Goal: Task Accomplishment & Management: Manage account settings

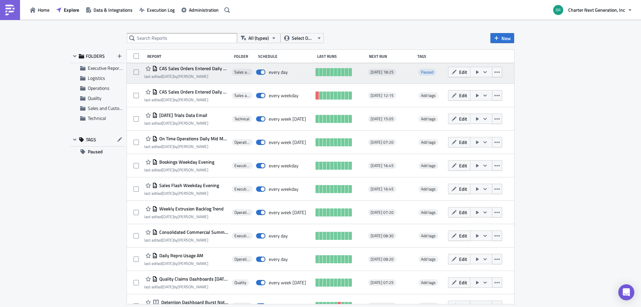
scroll to position [274, 0]
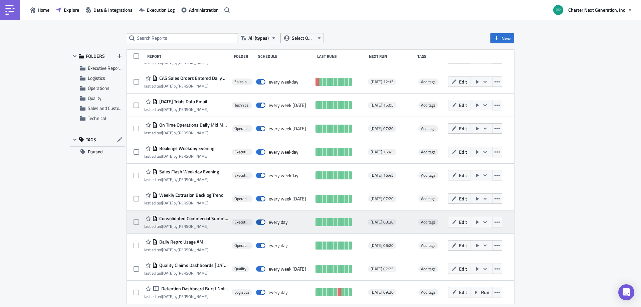
click at [263, 222] on span at bounding box center [260, 221] width 9 height 5
click at [262, 222] on input "checkbox" at bounding box center [260, 222] width 4 height 4
click at [263, 222] on span at bounding box center [260, 221] width 9 height 5
click at [262, 222] on input "checkbox" at bounding box center [260, 222] width 4 height 4
checkbox input "true"
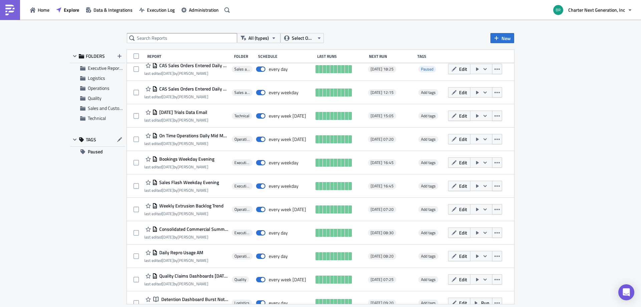
scroll to position [274, 0]
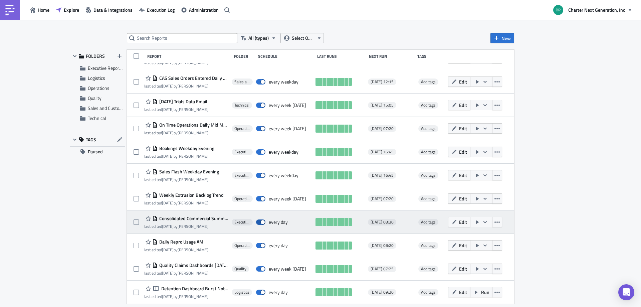
click at [262, 221] on span at bounding box center [260, 221] width 9 height 5
click at [262, 221] on input "checkbox" at bounding box center [260, 222] width 4 height 4
checkbox input "false"
